Goal: Task Accomplishment & Management: Complete application form

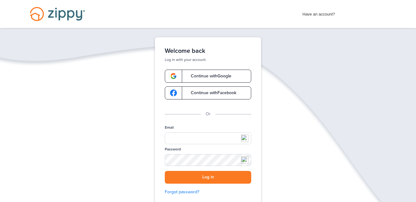
click at [225, 76] on span "Continue with Google" at bounding box center [208, 76] width 47 height 4
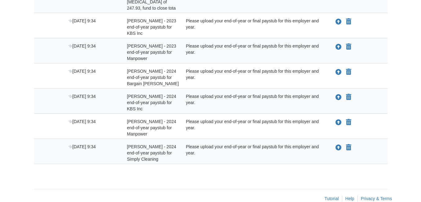
scroll to position [198, 0]
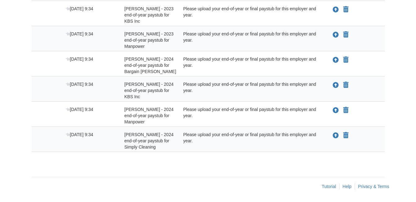
click at [115, 163] on div "× × × Pending Add Document Notice document will be included in the email sent t…" at bounding box center [208, 0] width 353 height 340
click at [337, 135] on icon "Upload Rodney Whitaker - 2024 end-of-year paystub for Simply Cleaning" at bounding box center [336, 135] width 6 height 6
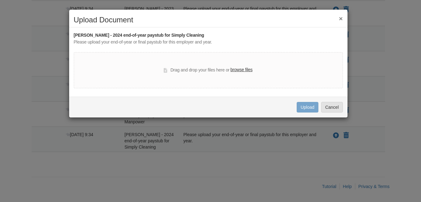
click at [250, 69] on label "browse files" at bounding box center [241, 69] width 22 height 7
click at [0, 0] on input "browse files" at bounding box center [0, 0] width 0 height 0
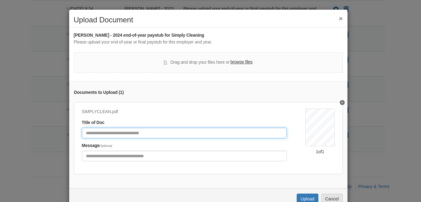
click at [120, 135] on input "Document Title" at bounding box center [184, 132] width 205 height 11
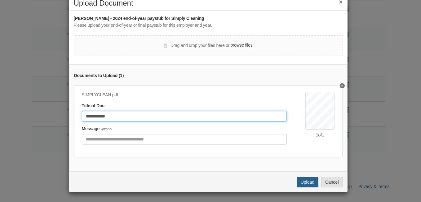
type input "**********"
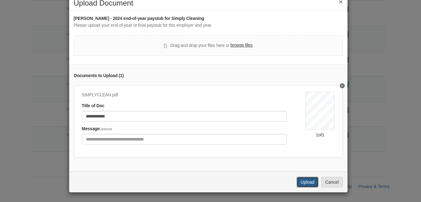
click at [308, 180] on button "Upload" at bounding box center [308, 181] width 22 height 11
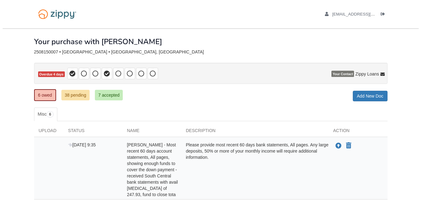
scroll to position [173, 0]
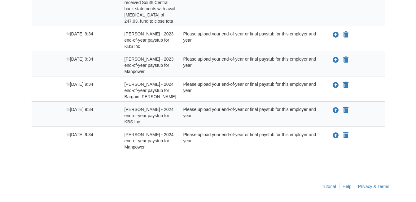
click at [336, 135] on icon "Upload Rodney Whitaker - 2024 end-of-year paystub for Manpower" at bounding box center [336, 135] width 6 height 6
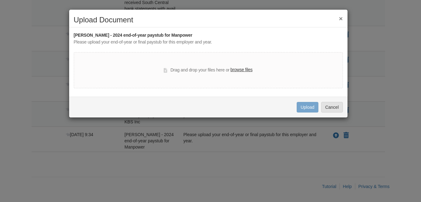
click at [246, 70] on label "browse files" at bounding box center [241, 69] width 22 height 7
click at [0, 0] on input "browse files" at bounding box center [0, 0] width 0 height 0
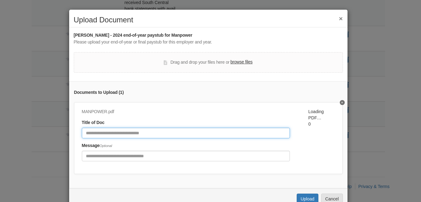
click at [144, 130] on input "Document Title" at bounding box center [186, 132] width 208 height 11
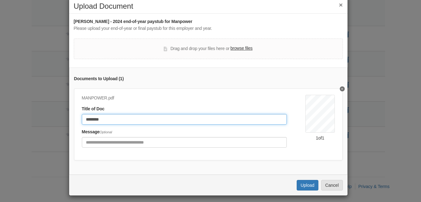
scroll to position [21, 0]
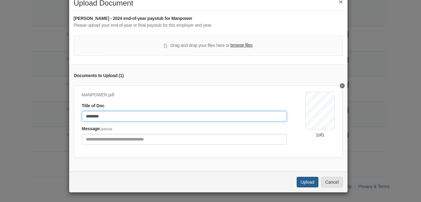
type input "********"
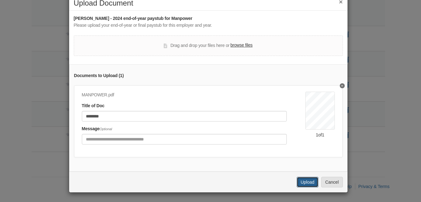
click at [305, 181] on button "Upload" at bounding box center [308, 181] width 22 height 11
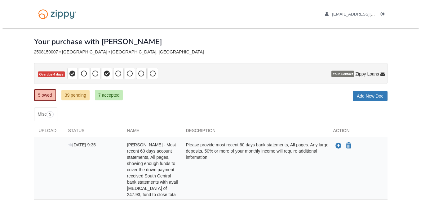
scroll to position [148, 0]
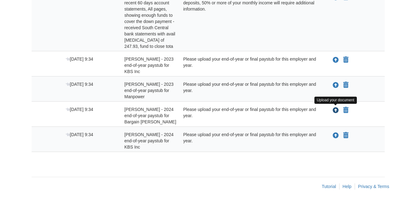
click at [336, 110] on icon "Upload Rodney Whitaker - 2024 end-of-year paystub for Bargain Hunt" at bounding box center [336, 110] width 6 height 6
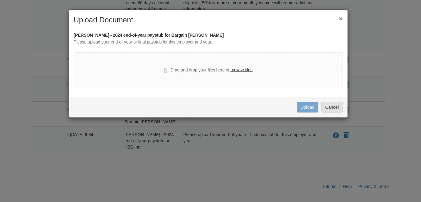
click at [239, 69] on label "browse files" at bounding box center [241, 69] width 22 height 7
click at [0, 0] on input "browse files" at bounding box center [0, 0] width 0 height 0
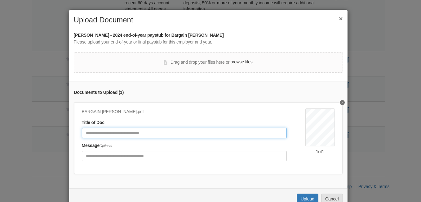
click at [137, 133] on input "Document Title" at bounding box center [184, 132] width 205 height 11
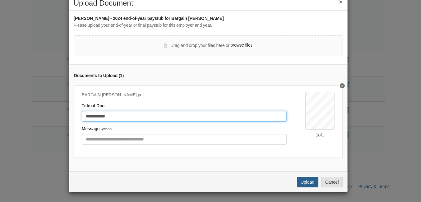
type input "**********"
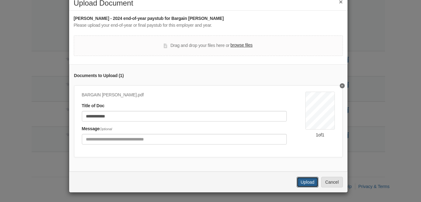
click at [297, 183] on button "Upload" at bounding box center [308, 181] width 22 height 11
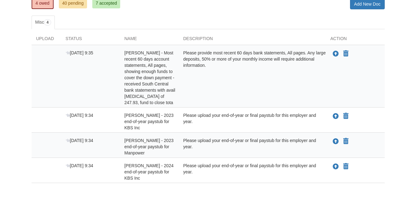
scroll to position [123, 0]
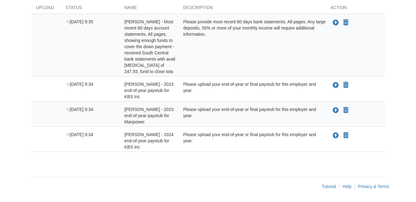
click at [277, 9] on div "Description" at bounding box center [252, 8] width 147 height 9
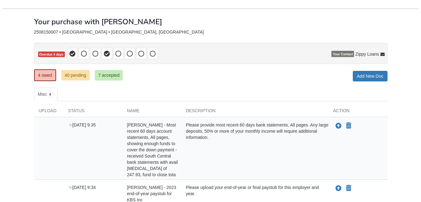
scroll to position [31, 0]
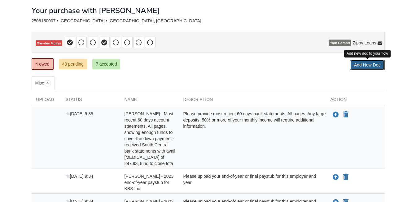
click at [371, 64] on link "Add New Doc" at bounding box center [367, 65] width 35 height 11
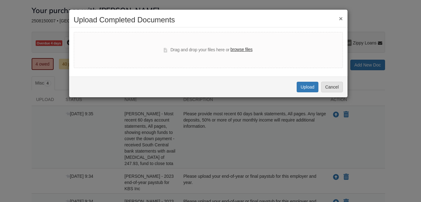
click at [237, 49] on label "browse files" at bounding box center [241, 49] width 22 height 7
click at [0, 0] on input "browse files" at bounding box center [0, 0] width 0 height 0
select select "****"
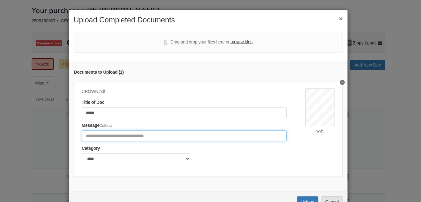
click at [104, 136] on input "Include any comments on this document" at bounding box center [184, 135] width 205 height 11
type input "**********"
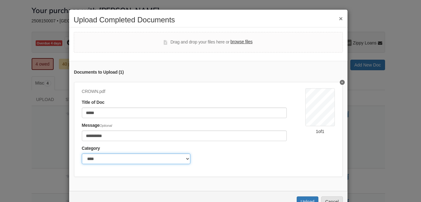
click at [180, 158] on select "******* ****" at bounding box center [136, 158] width 109 height 11
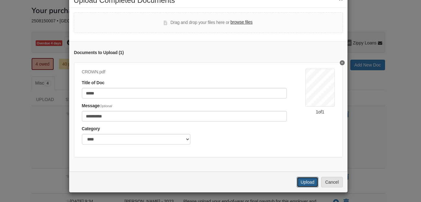
click at [299, 179] on button "Upload" at bounding box center [308, 181] width 22 height 11
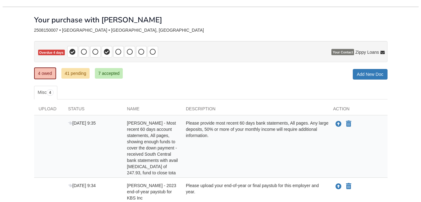
scroll to position [22, 0]
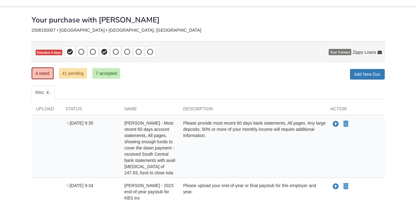
click at [293, 13] on div "Your purchase with [PERSON_NAME]" at bounding box center [208, 15] width 353 height 17
click at [363, 72] on link "Add New Doc" at bounding box center [367, 74] width 35 height 11
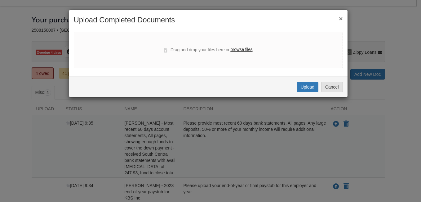
click at [247, 49] on label "browse files" at bounding box center [241, 49] width 22 height 7
click at [0, 0] on input "browse files" at bounding box center [0, 0] width 0 height 0
select select "****"
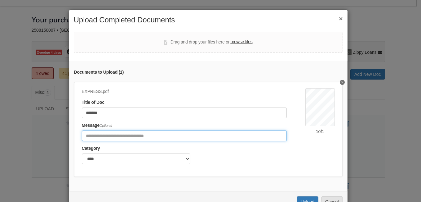
click at [105, 136] on input "Include any comments on this document" at bounding box center [184, 135] width 205 height 11
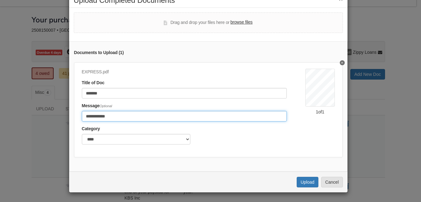
scroll to position [24, 0]
type input "**********"
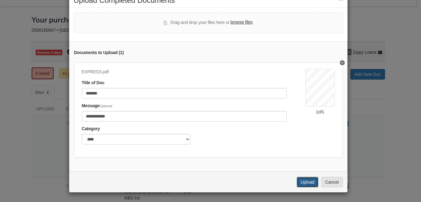
click at [309, 180] on button "Upload" at bounding box center [308, 181] width 22 height 11
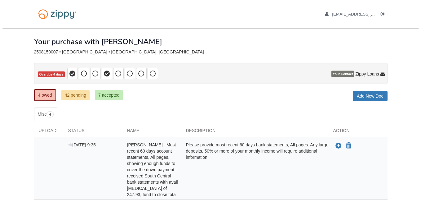
scroll to position [22, 0]
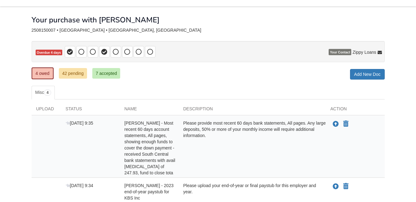
click at [305, 13] on div "Your purchase with [PERSON_NAME]" at bounding box center [208, 15] width 353 height 17
click at [368, 77] on link "Add New Doc" at bounding box center [367, 74] width 35 height 11
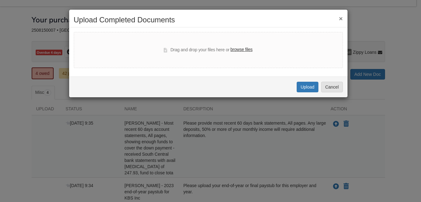
click at [250, 49] on label "browse files" at bounding box center [241, 49] width 22 height 7
click at [0, 0] on input "browse files" at bounding box center [0, 0] width 0 height 0
select select "****"
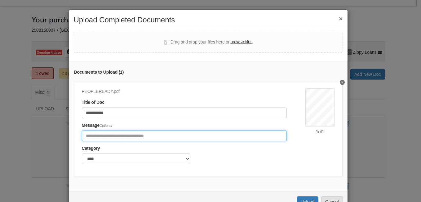
click at [111, 134] on input "Include any comments on this document" at bounding box center [184, 135] width 205 height 11
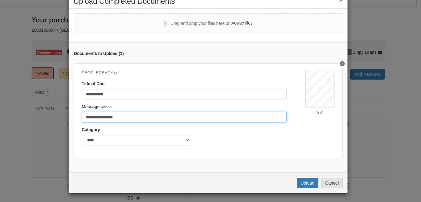
scroll to position [24, 0]
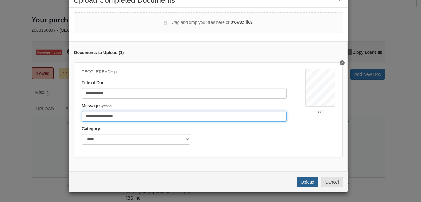
type input "**********"
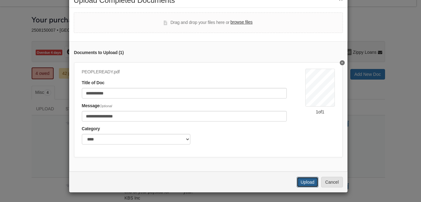
click at [310, 182] on button "Upload" at bounding box center [308, 181] width 22 height 11
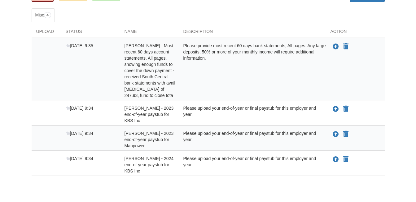
scroll to position [61, 0]
